Goal: Communication & Community: Participate in discussion

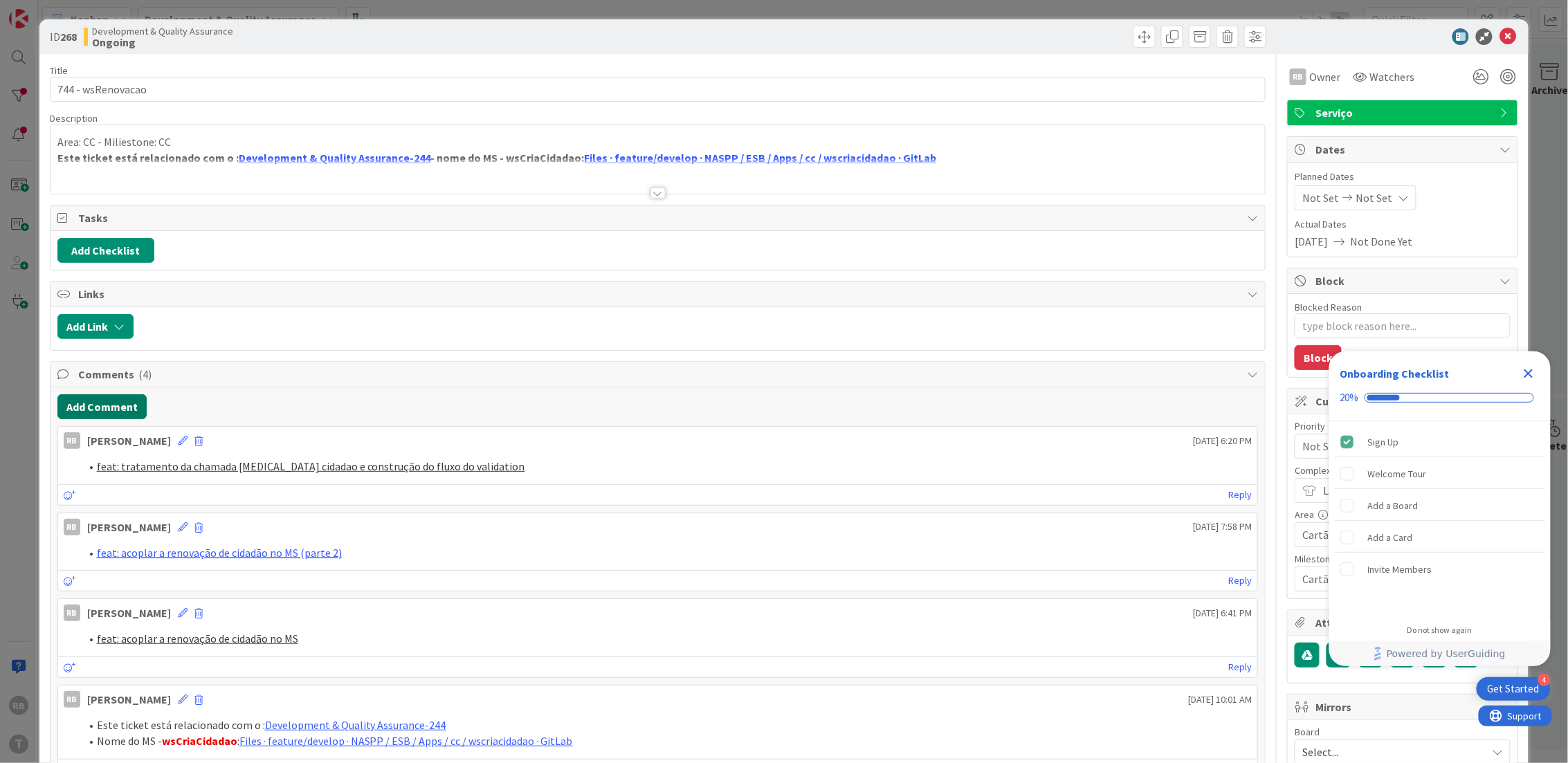
click at [105, 412] on button "Add Comment" at bounding box center [102, 407] width 89 height 25
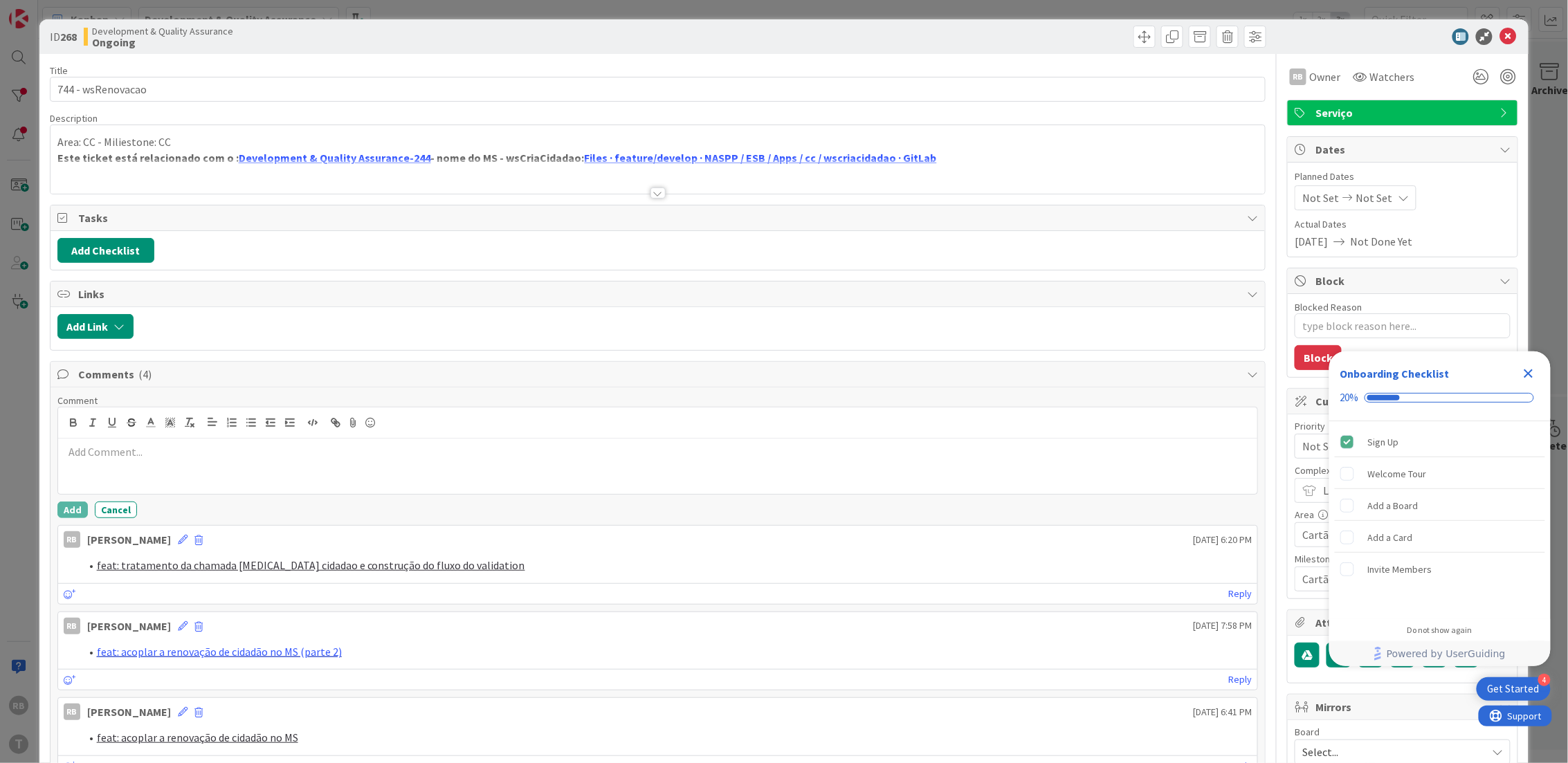
click at [112, 460] on p at bounding box center [657, 452] width 1188 height 16
click at [73, 512] on button "Add" at bounding box center [72, 509] width 31 height 17
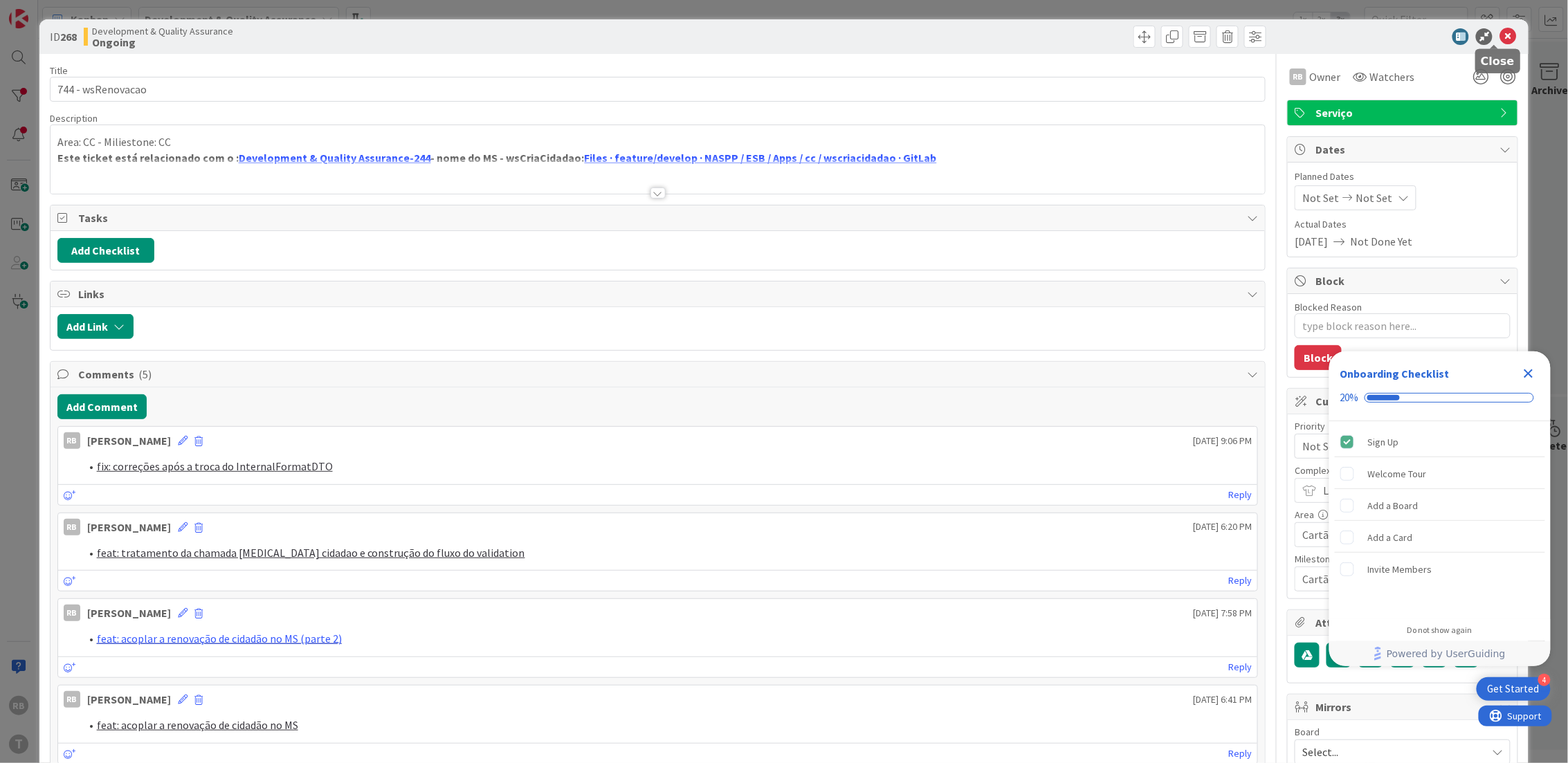
click at [1499, 31] on icon at bounding box center [1507, 36] width 17 height 17
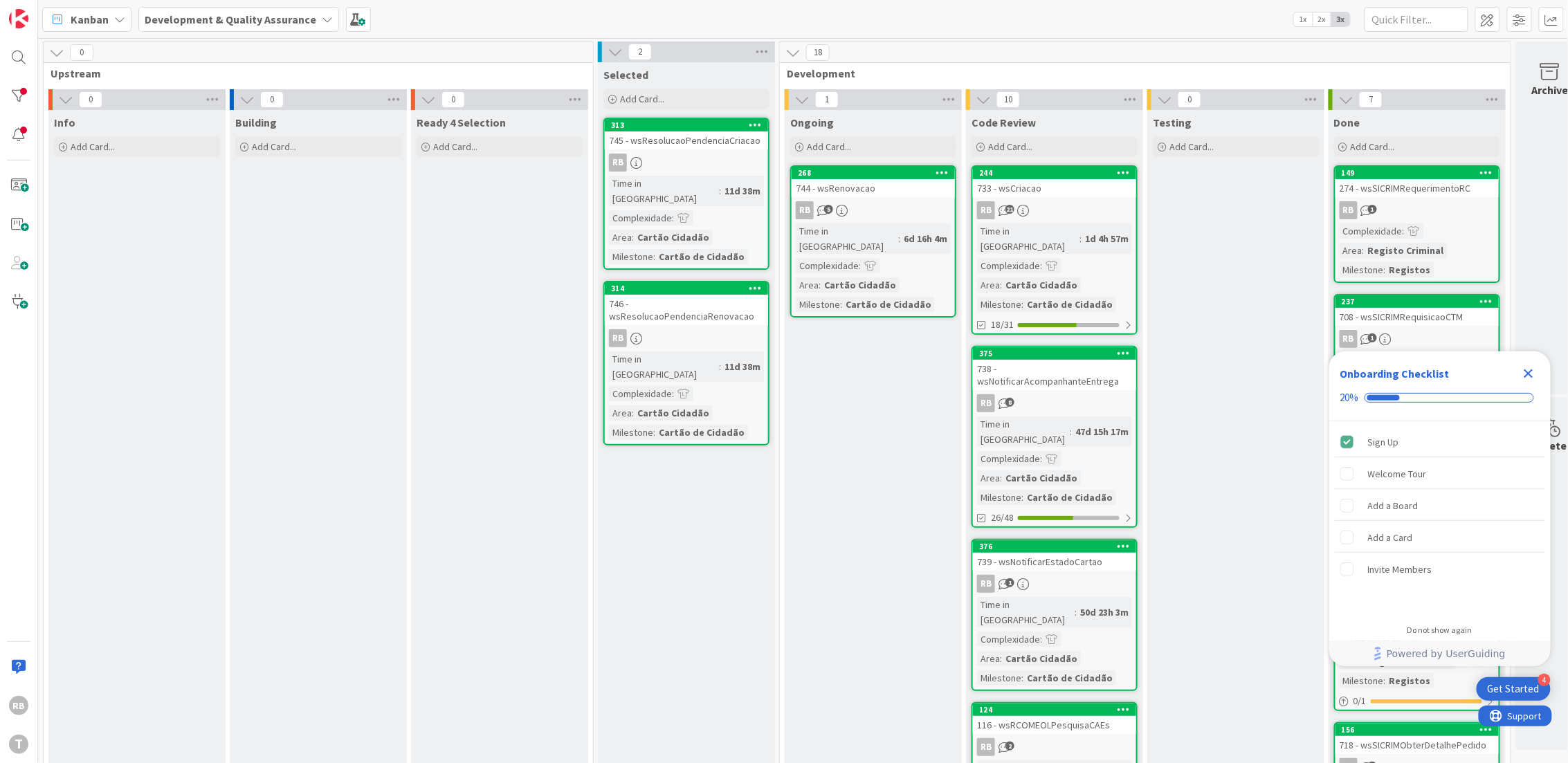
click at [888, 178] on div "268" at bounding box center [872, 173] width 163 height 12
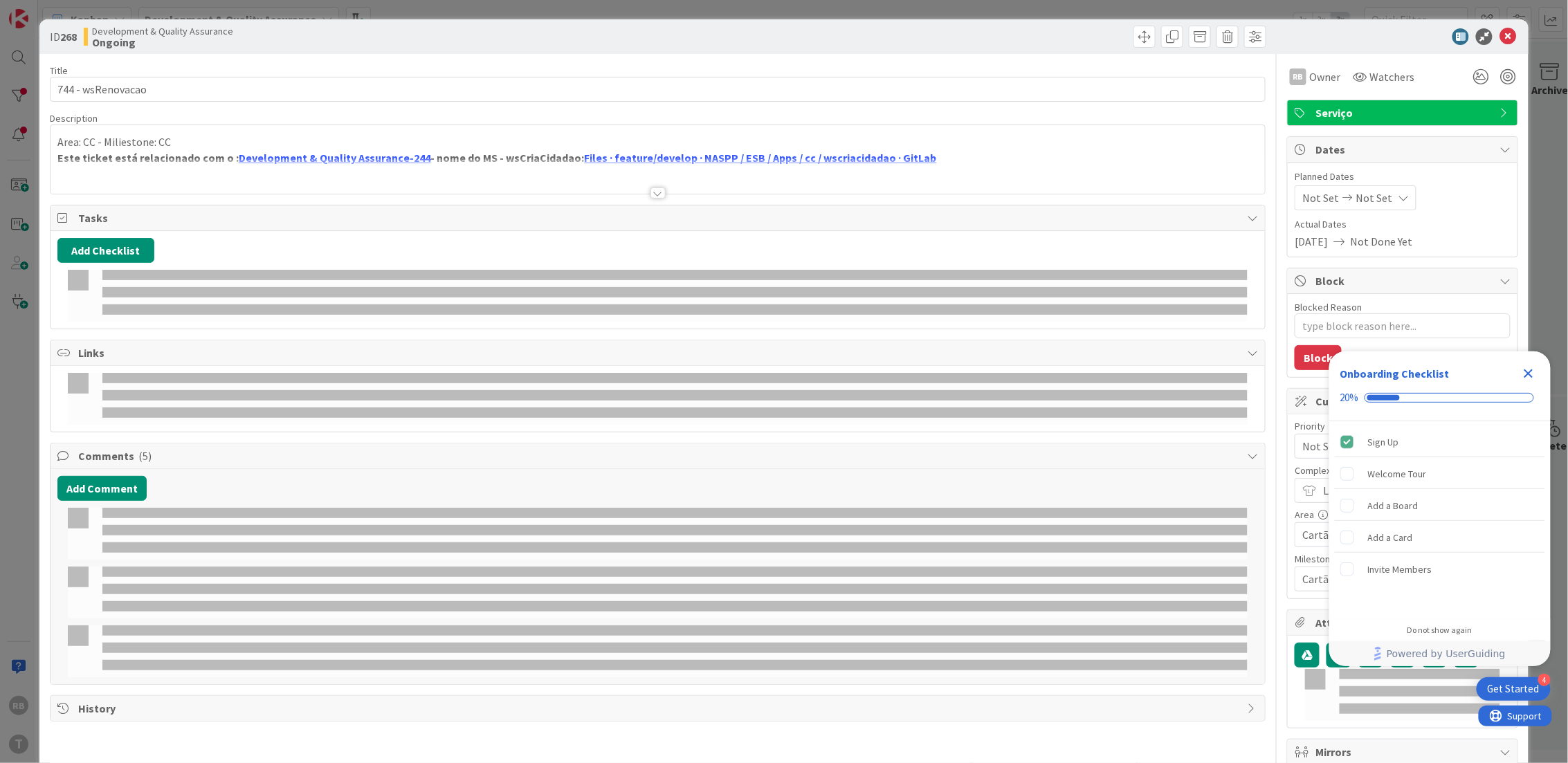
type textarea "x"
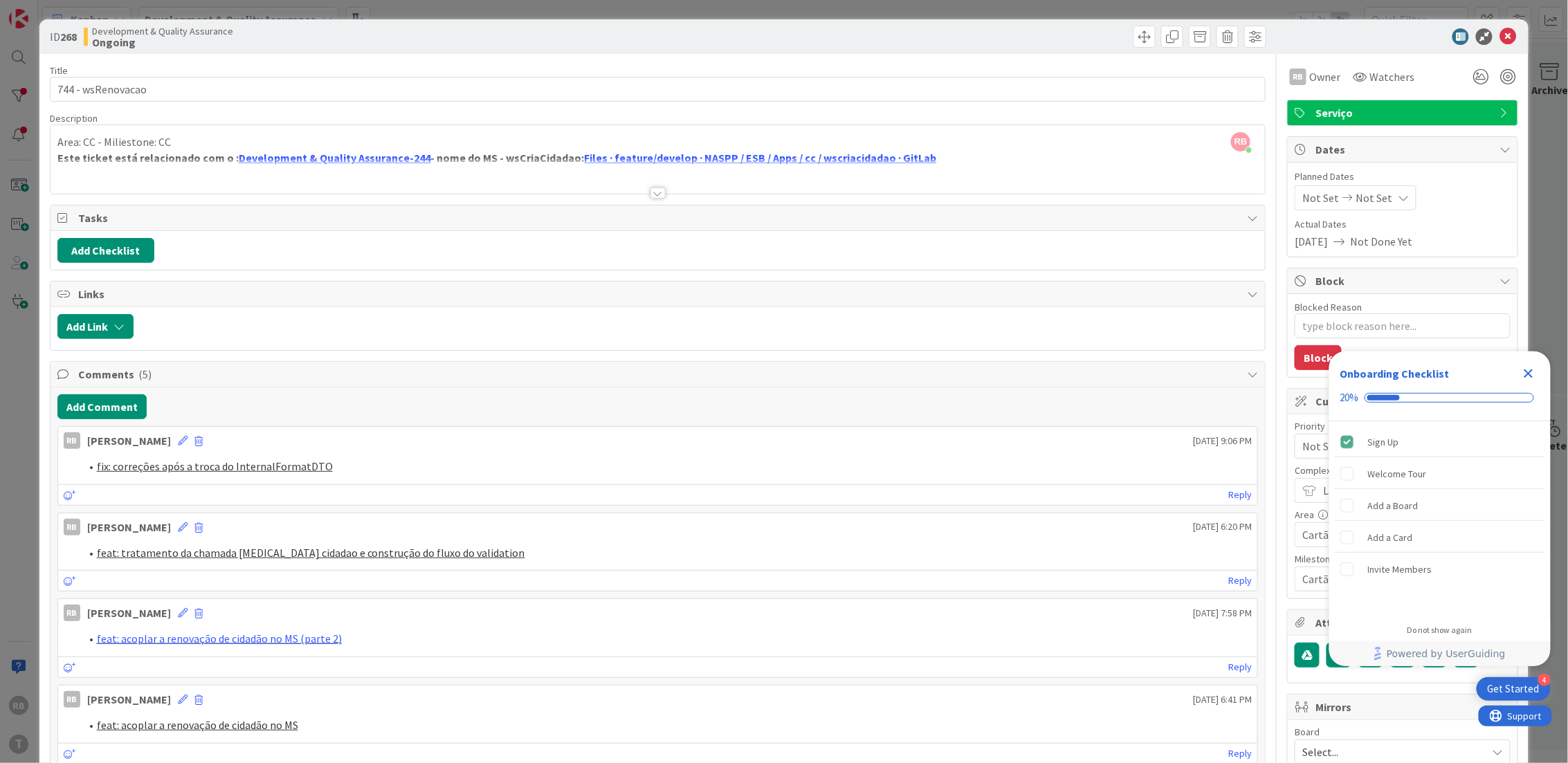
click at [1530, 372] on icon "Close Checklist" at bounding box center [1529, 374] width 9 height 9
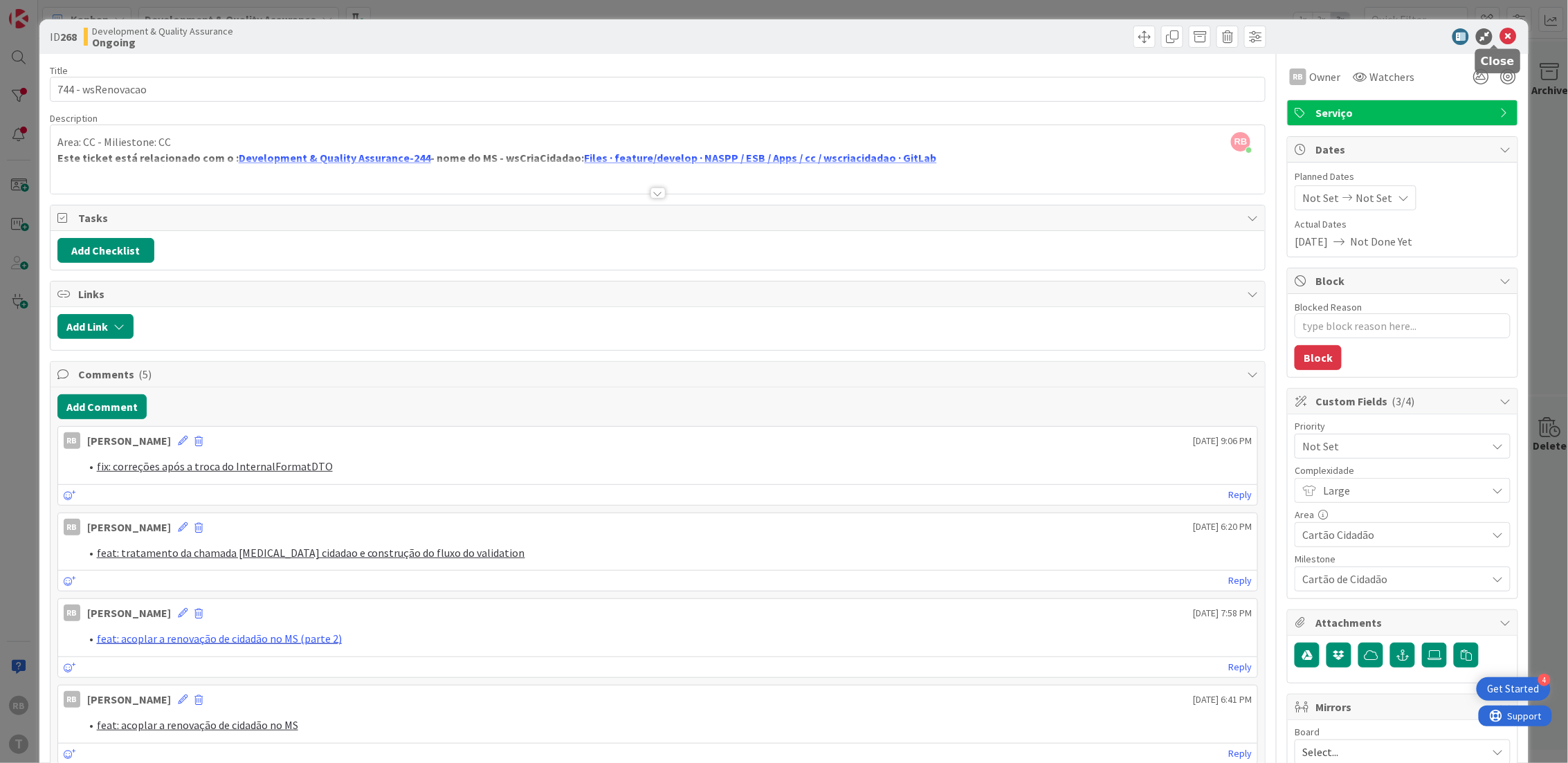
click at [1499, 31] on icon at bounding box center [1507, 36] width 17 height 17
